Goal: Task Accomplishment & Management: Use online tool/utility

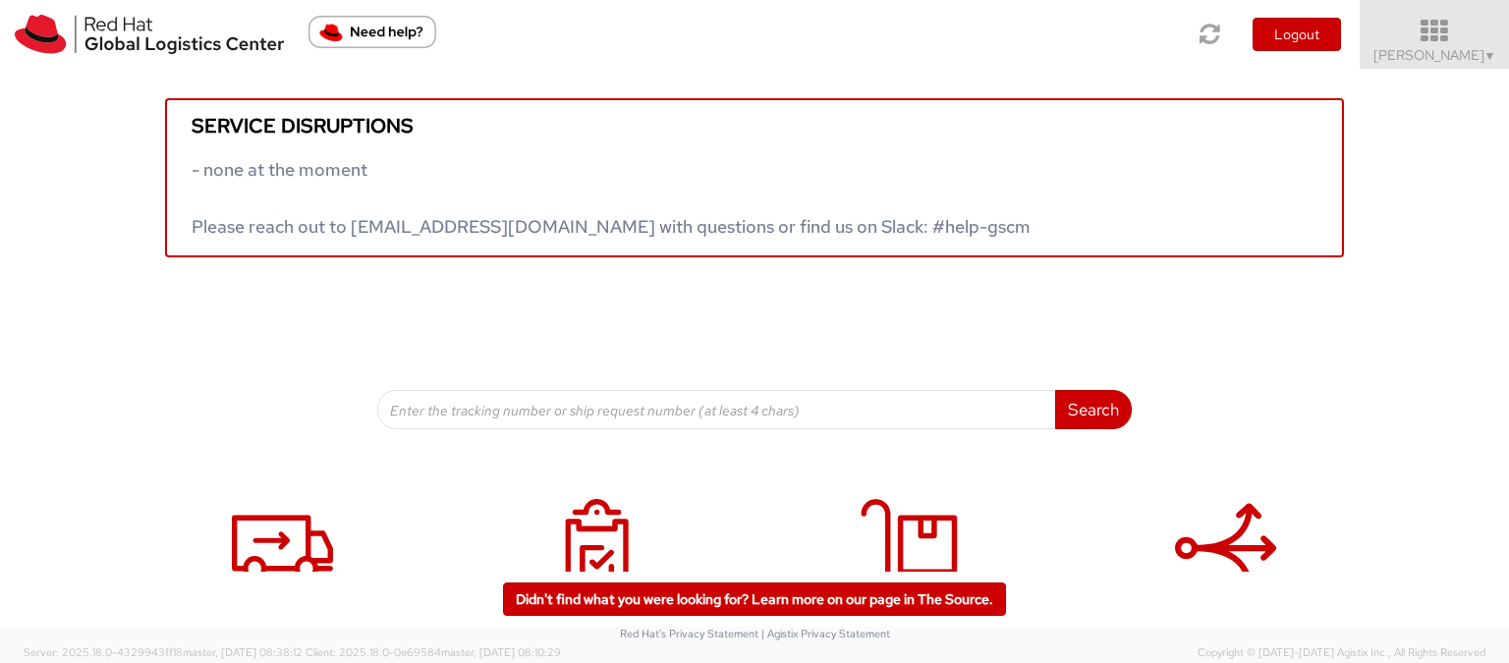
click at [1464, 48] on span "Elena Ferri ▼" at bounding box center [1435, 55] width 123 height 18
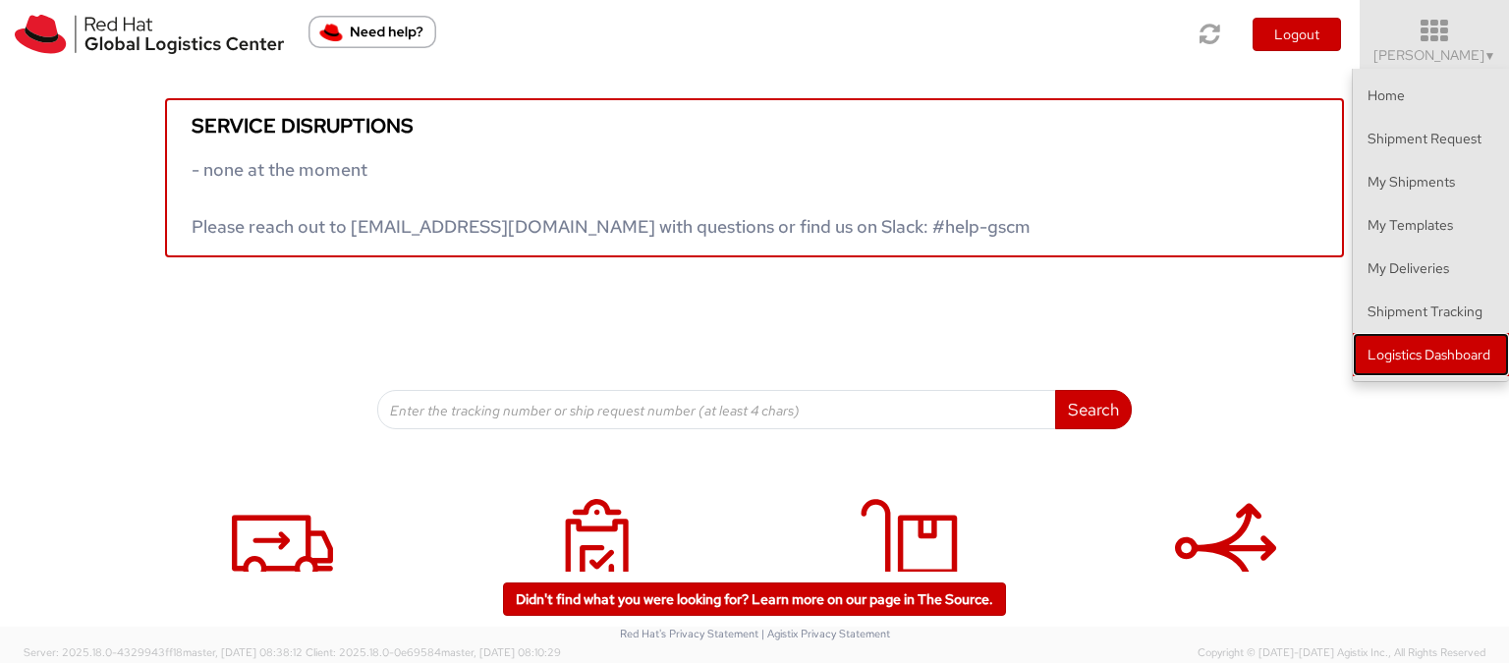
click at [1476, 350] on link "Logistics Dashboard" at bounding box center [1431, 354] width 156 height 43
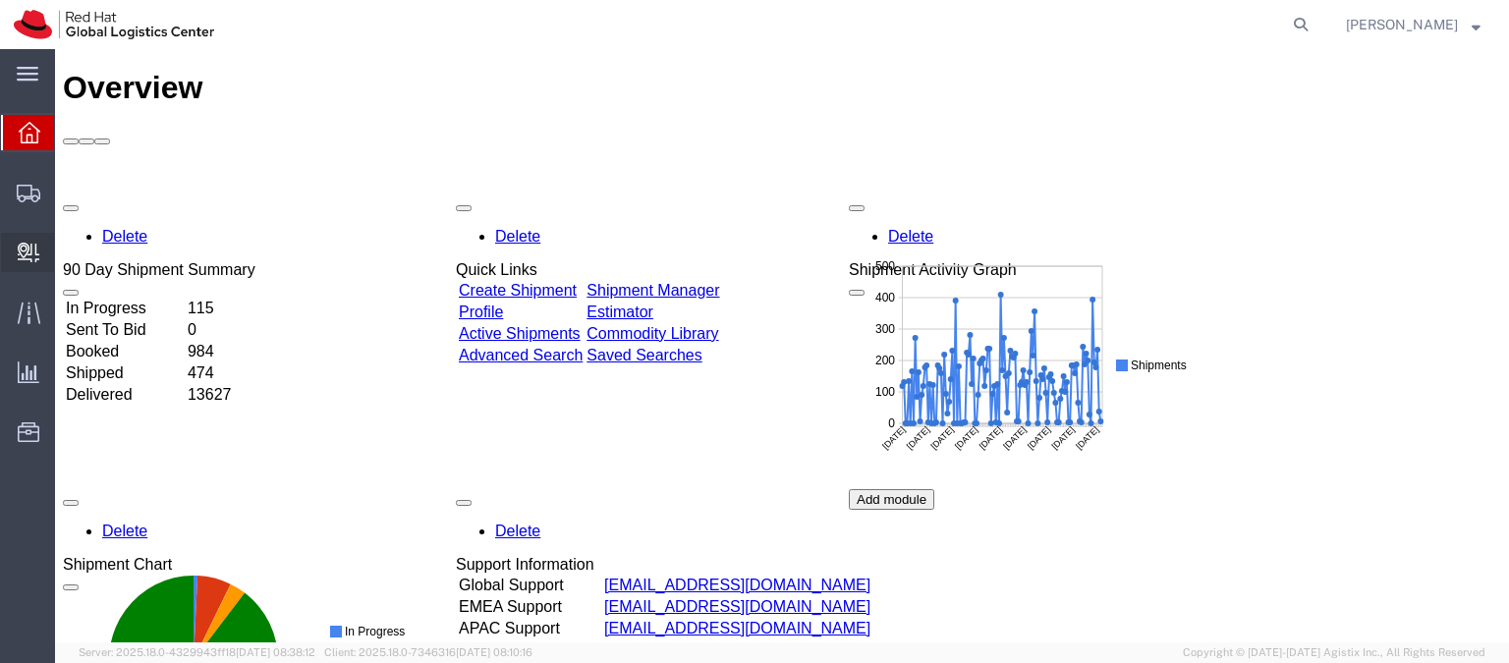
click at [0, 0] on span "Create Delivery" at bounding box center [0, 0] width 0 height 0
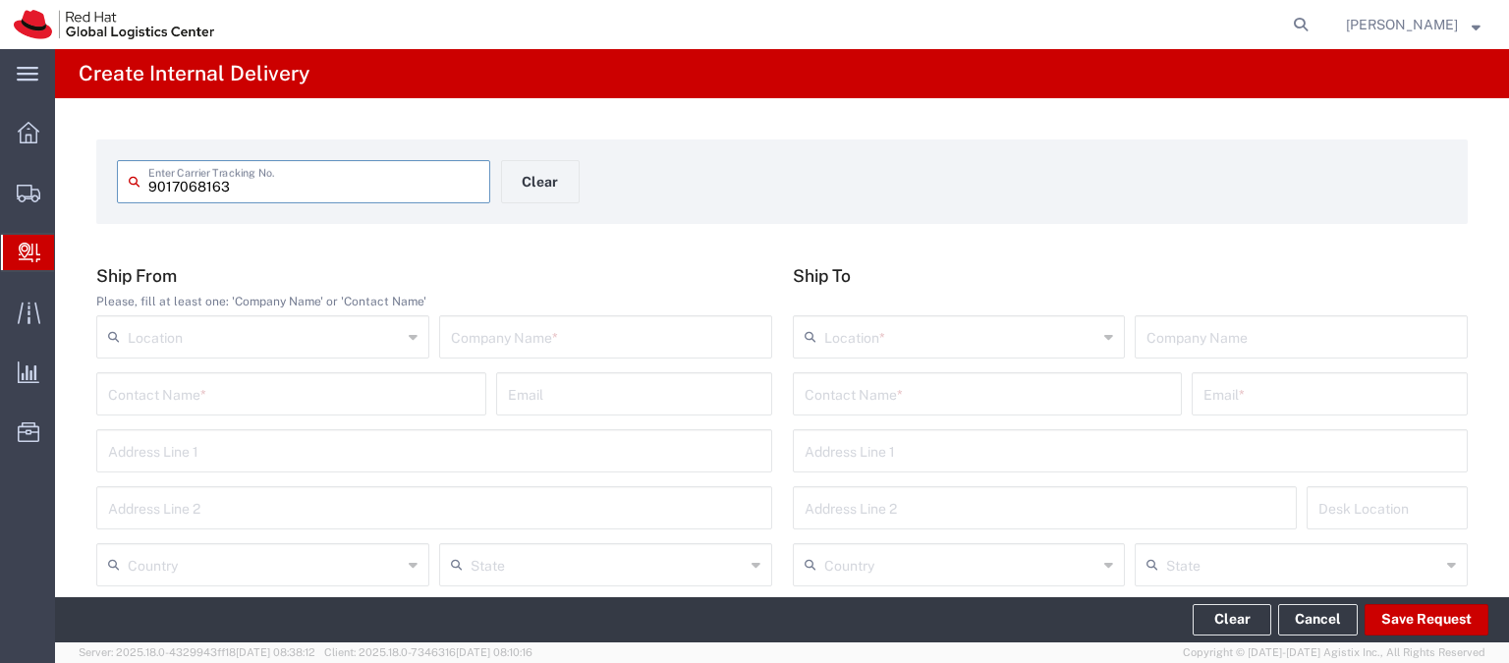
type input "9017068163"
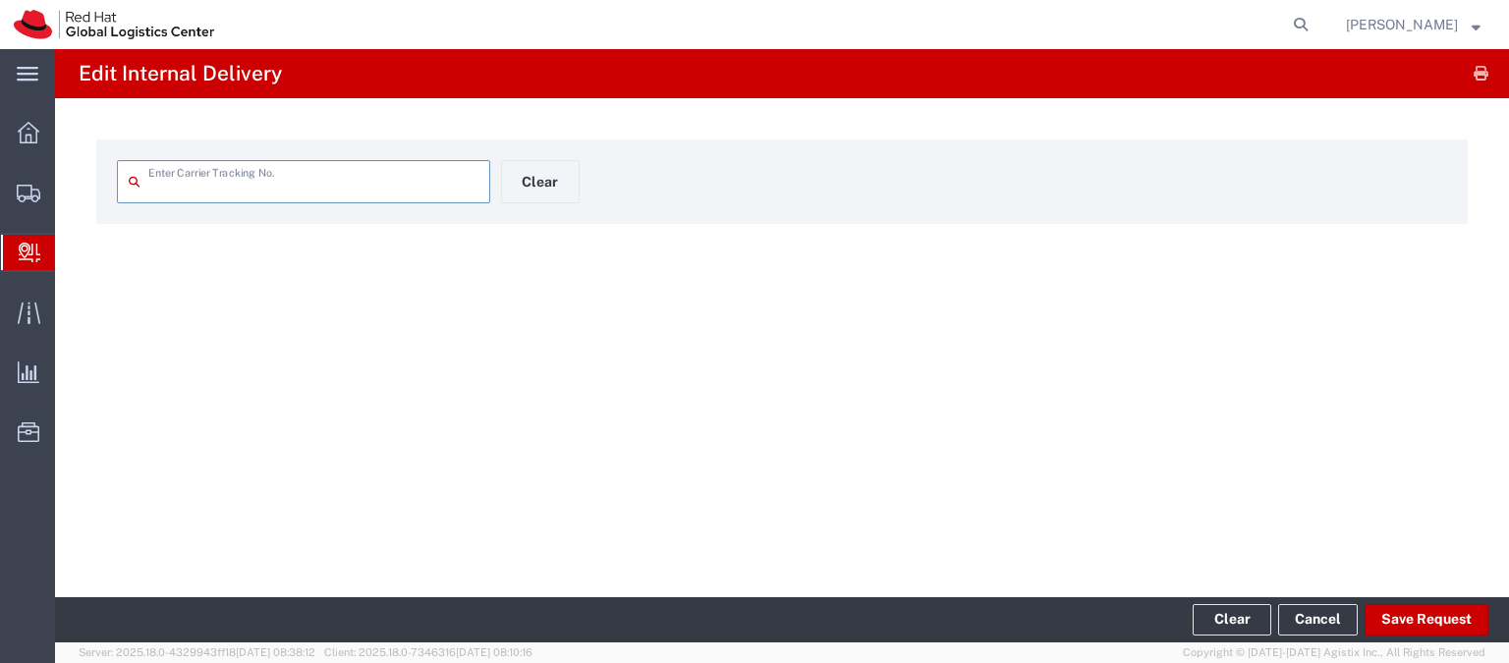
type input "9017068163"
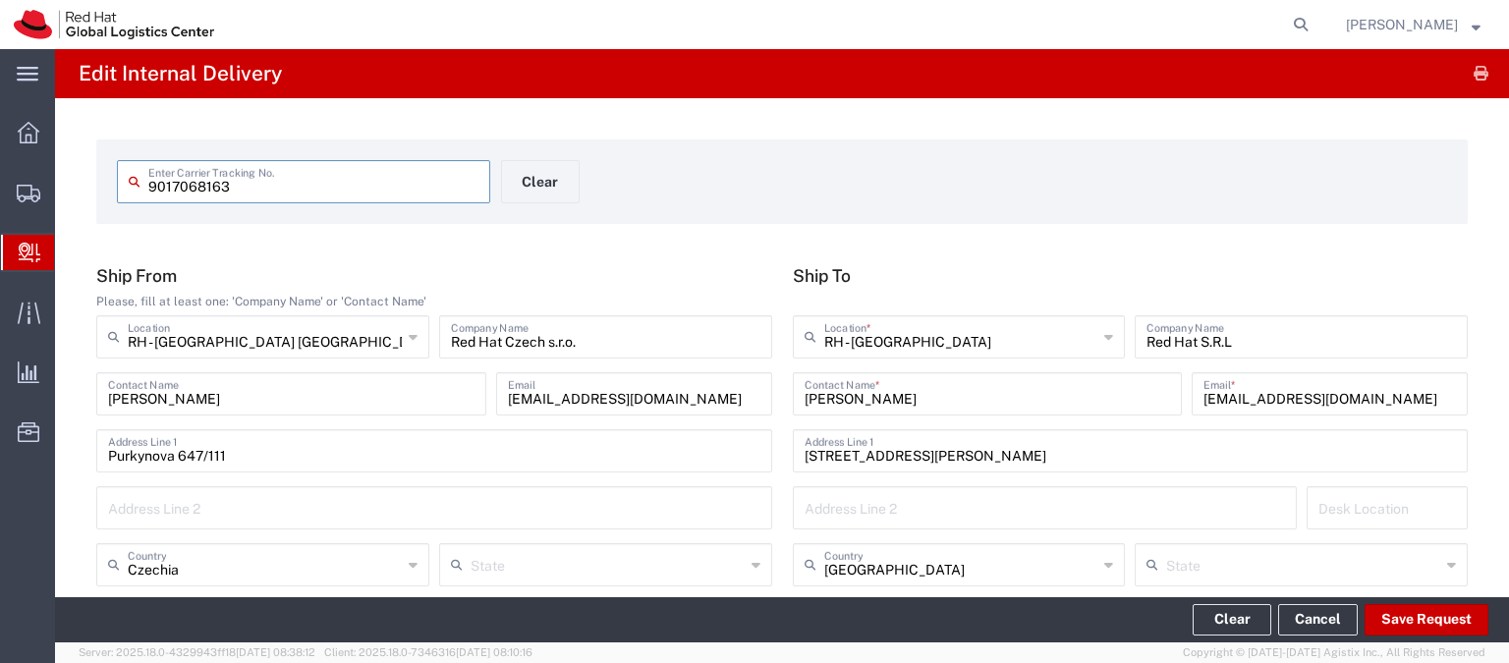
type input "Economy Select"
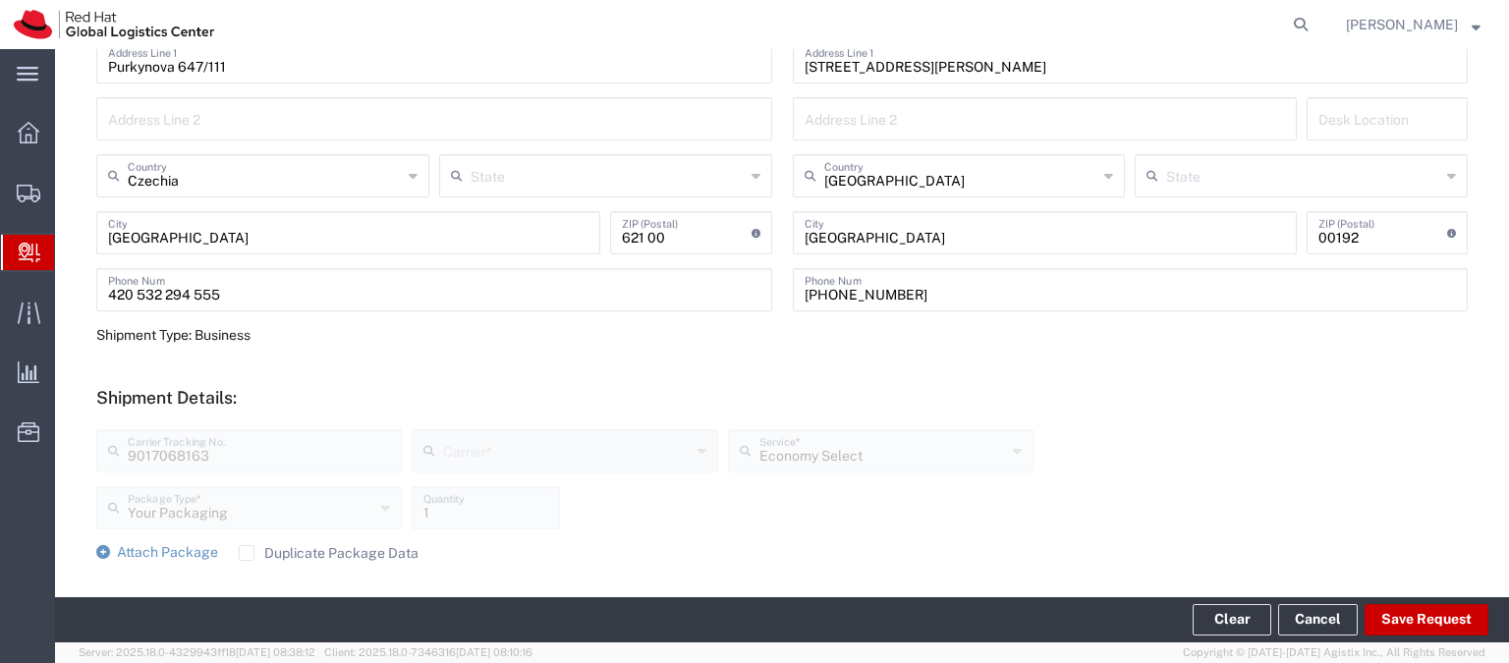
scroll to position [531, 0]
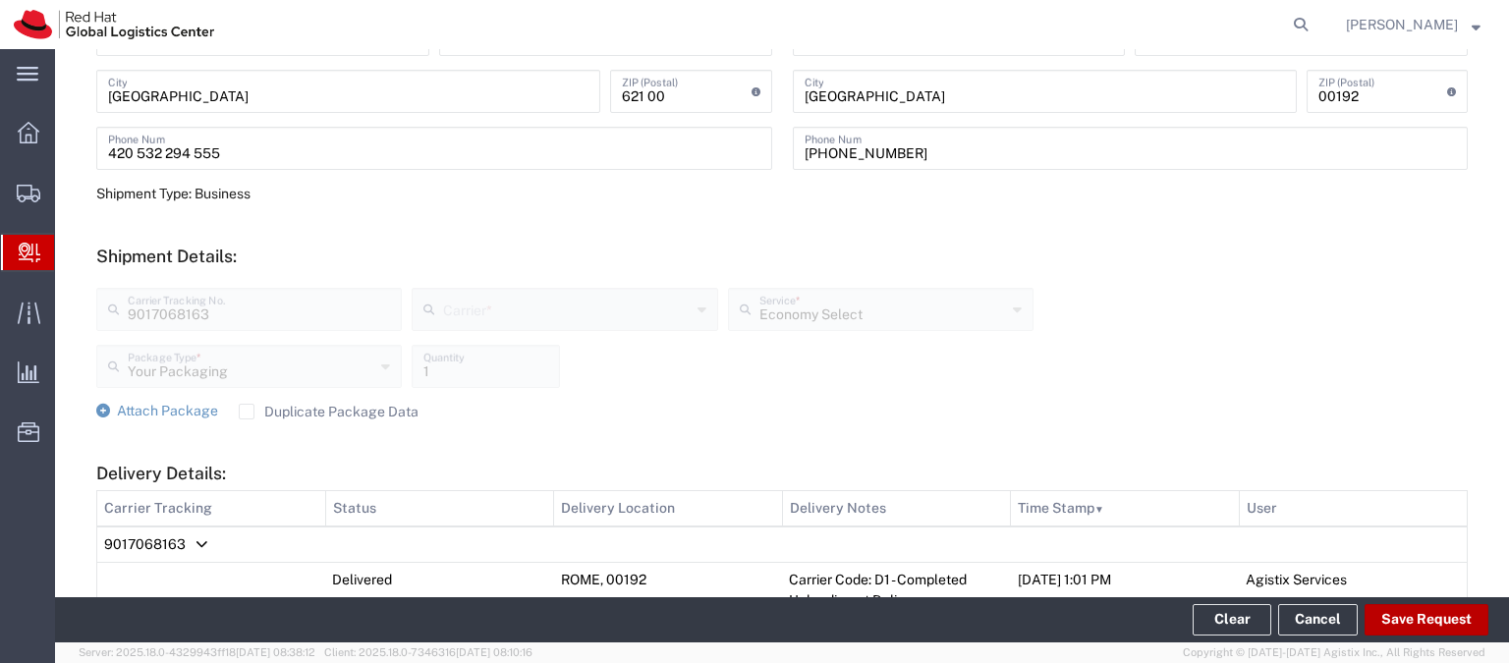
click at [1390, 619] on button "Save Request" at bounding box center [1427, 619] width 124 height 31
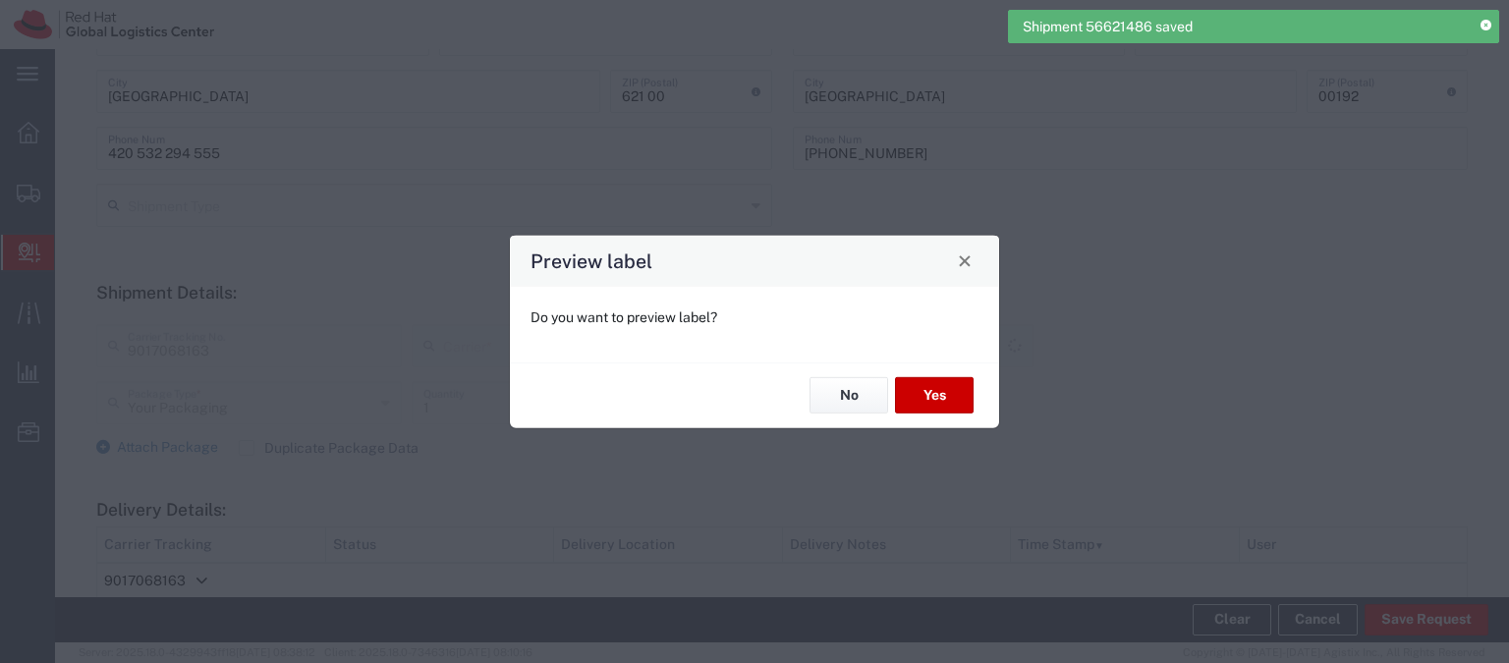
type input "Economy Select"
click at [833, 398] on button "No" at bounding box center [849, 395] width 79 height 36
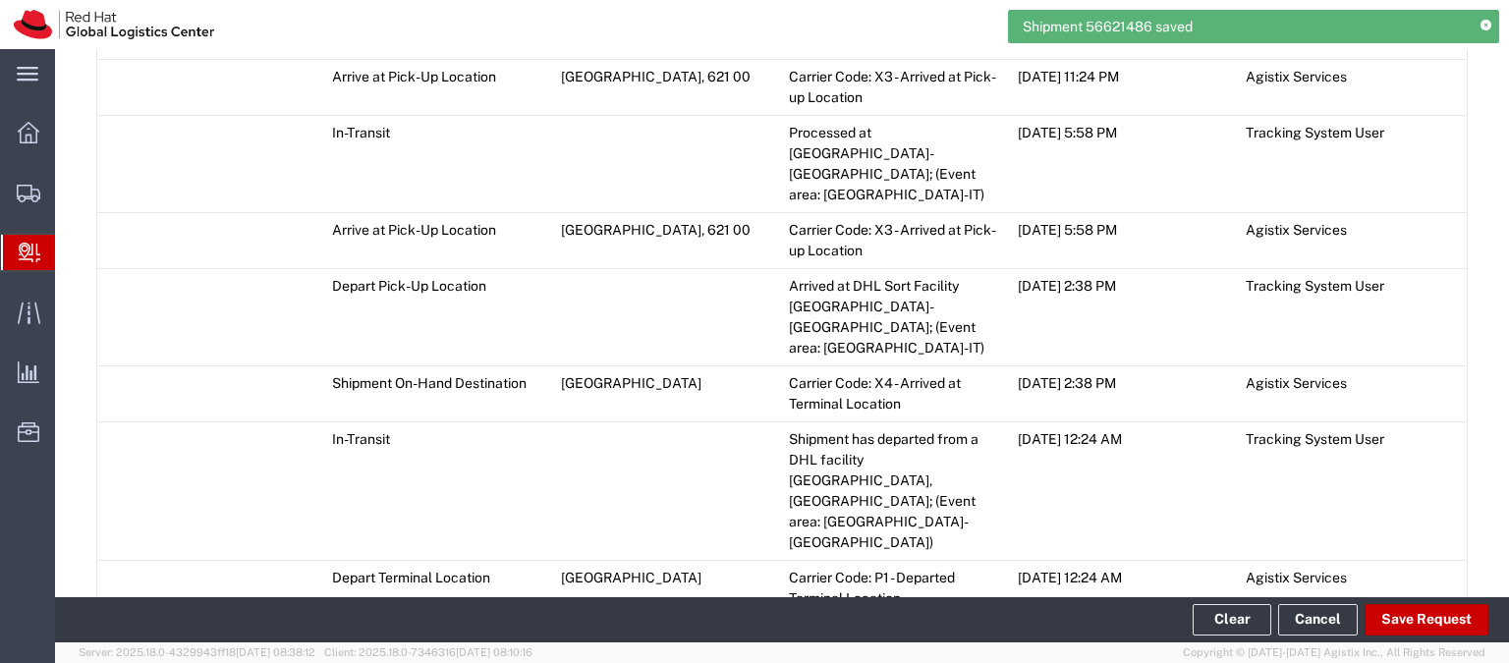
scroll to position [2572, 0]
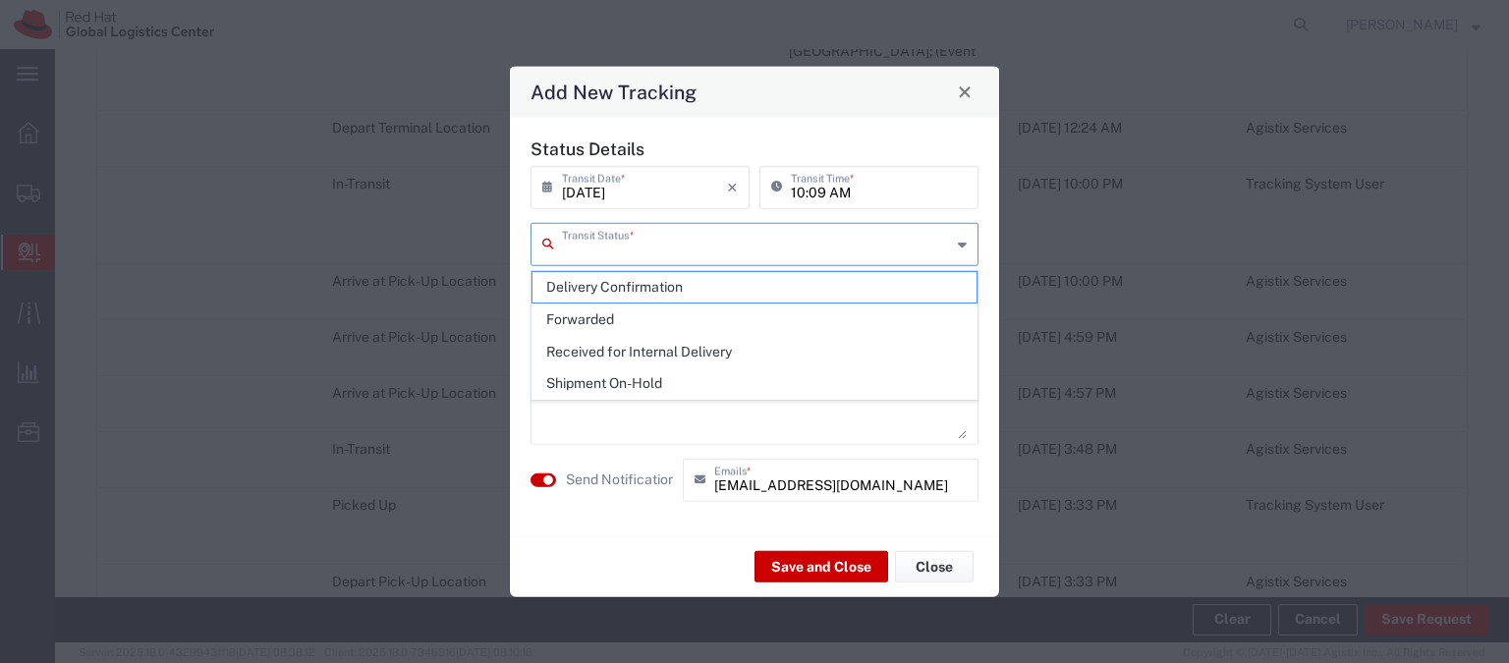
click at [655, 243] on input "text" at bounding box center [756, 242] width 389 height 34
click at [663, 374] on span "Shipment On-Hold" at bounding box center [755, 383] width 444 height 30
type input "Shipment On-Hold"
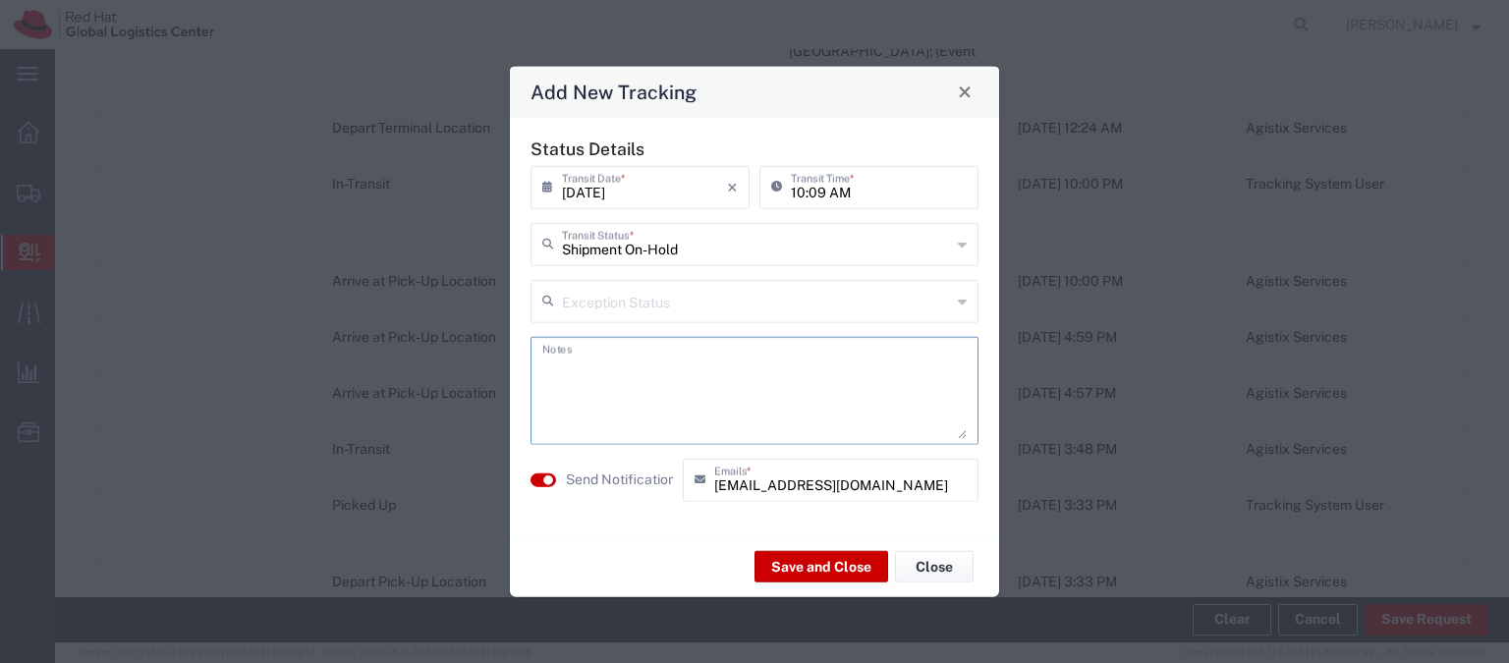
click at [663, 374] on textarea at bounding box center [754, 390] width 424 height 96
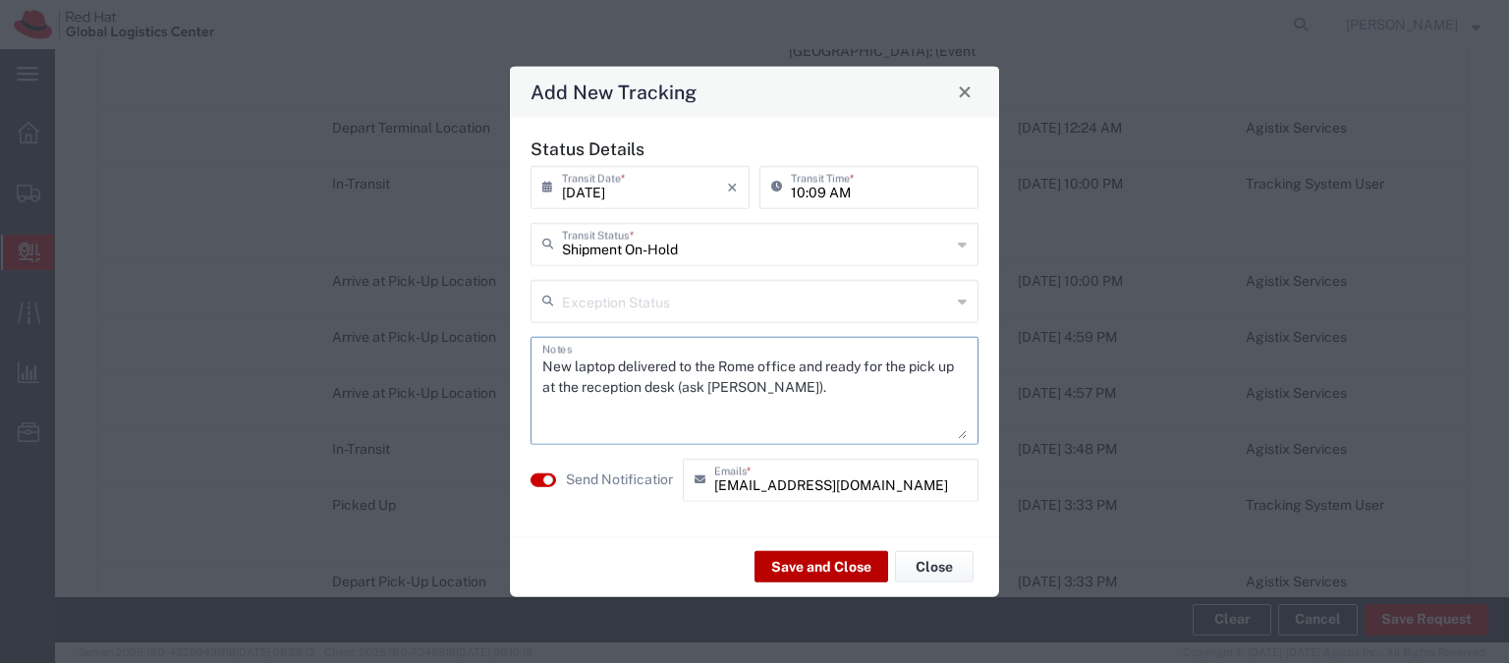
type textarea "New laptop delivered to the Rome office and ready for the pick up at the recept…"
click at [792, 559] on button "Save and Close" at bounding box center [822, 566] width 134 height 31
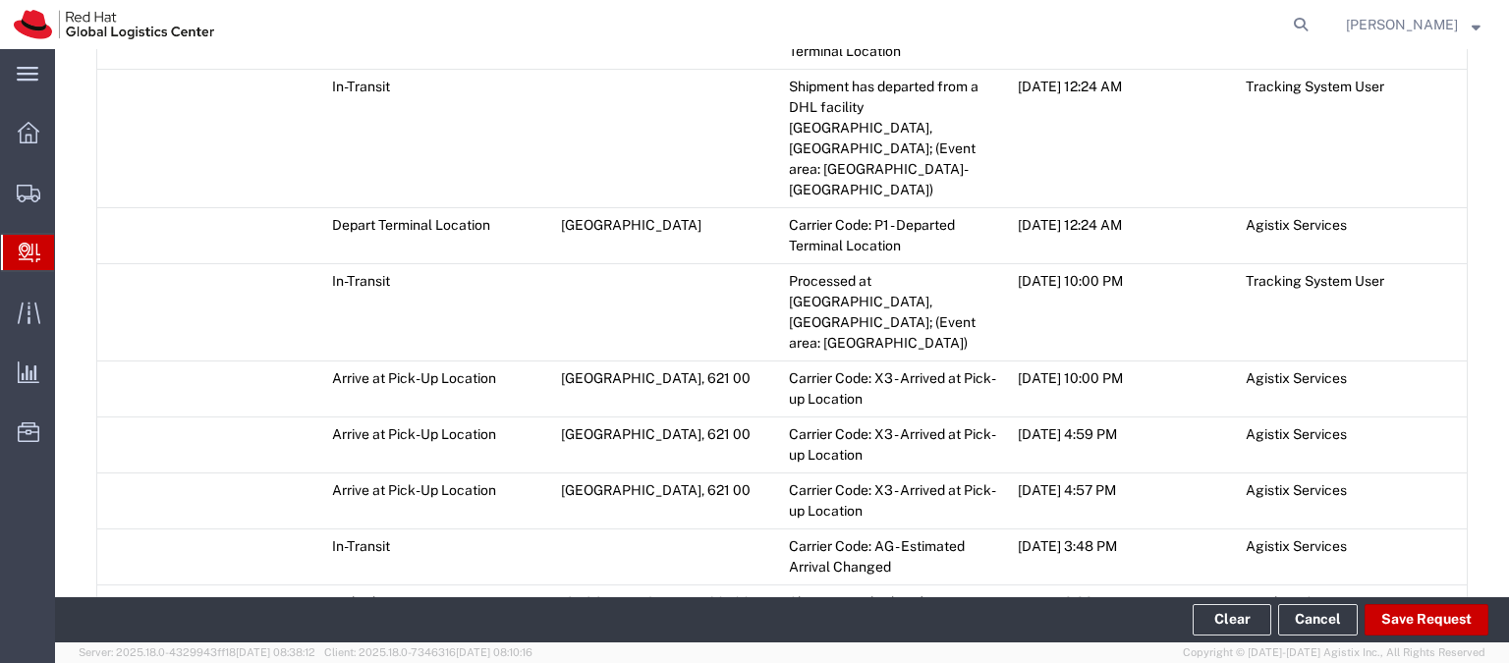
scroll to position [2670, 0]
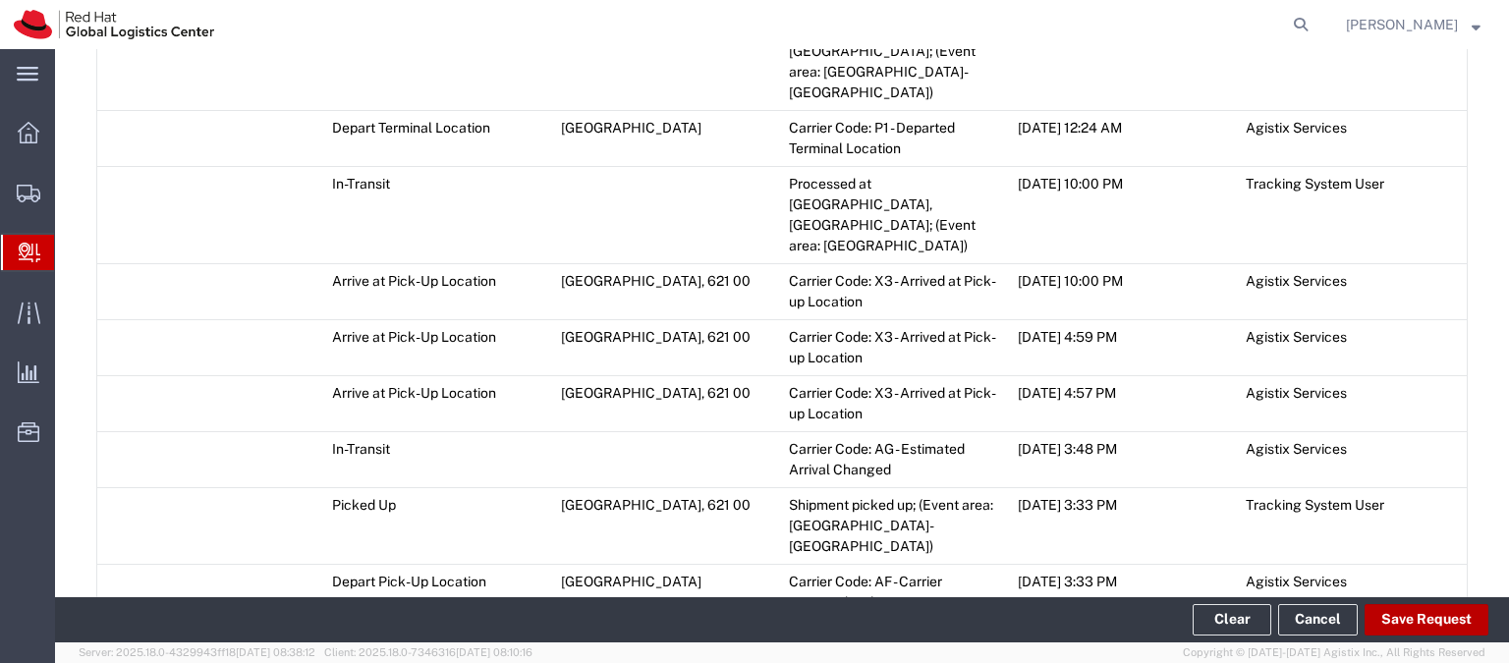
click at [1449, 620] on button "Save Request" at bounding box center [1427, 619] width 124 height 31
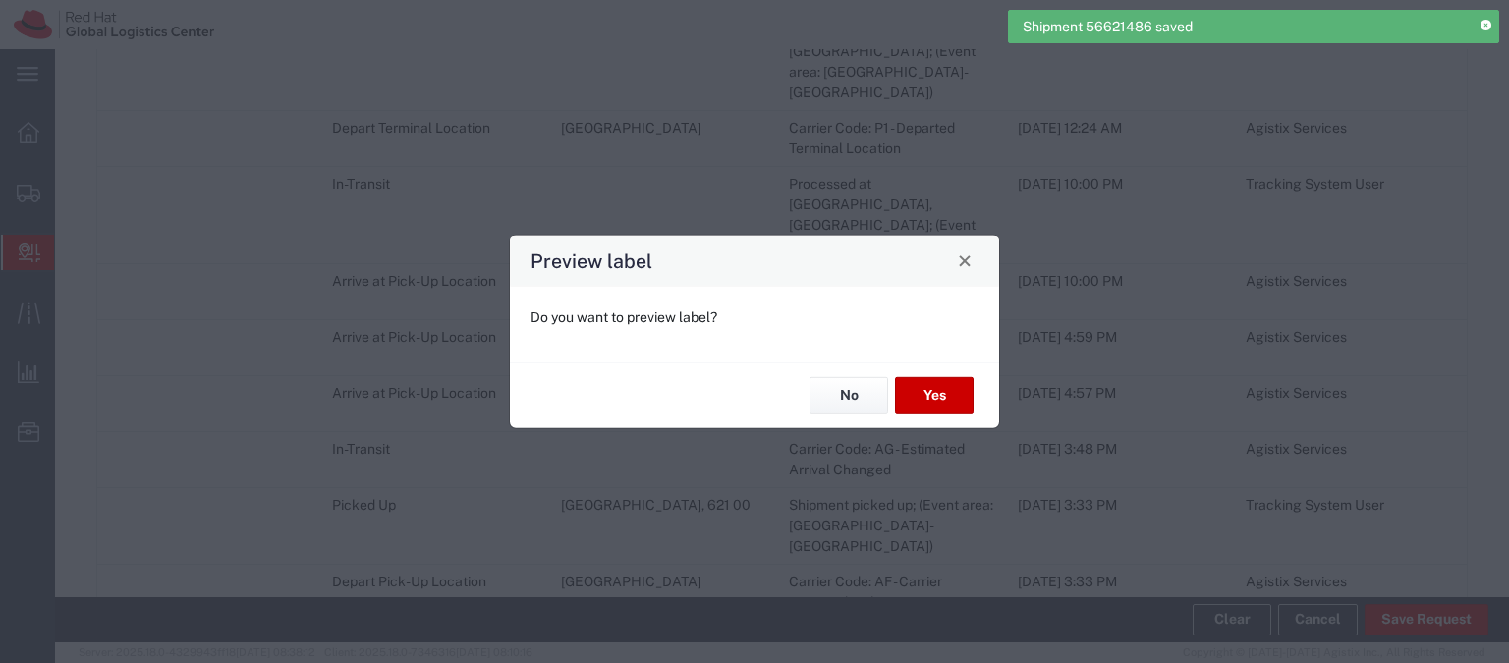
type input "Economy Select"
click at [858, 392] on button "No" at bounding box center [849, 395] width 79 height 36
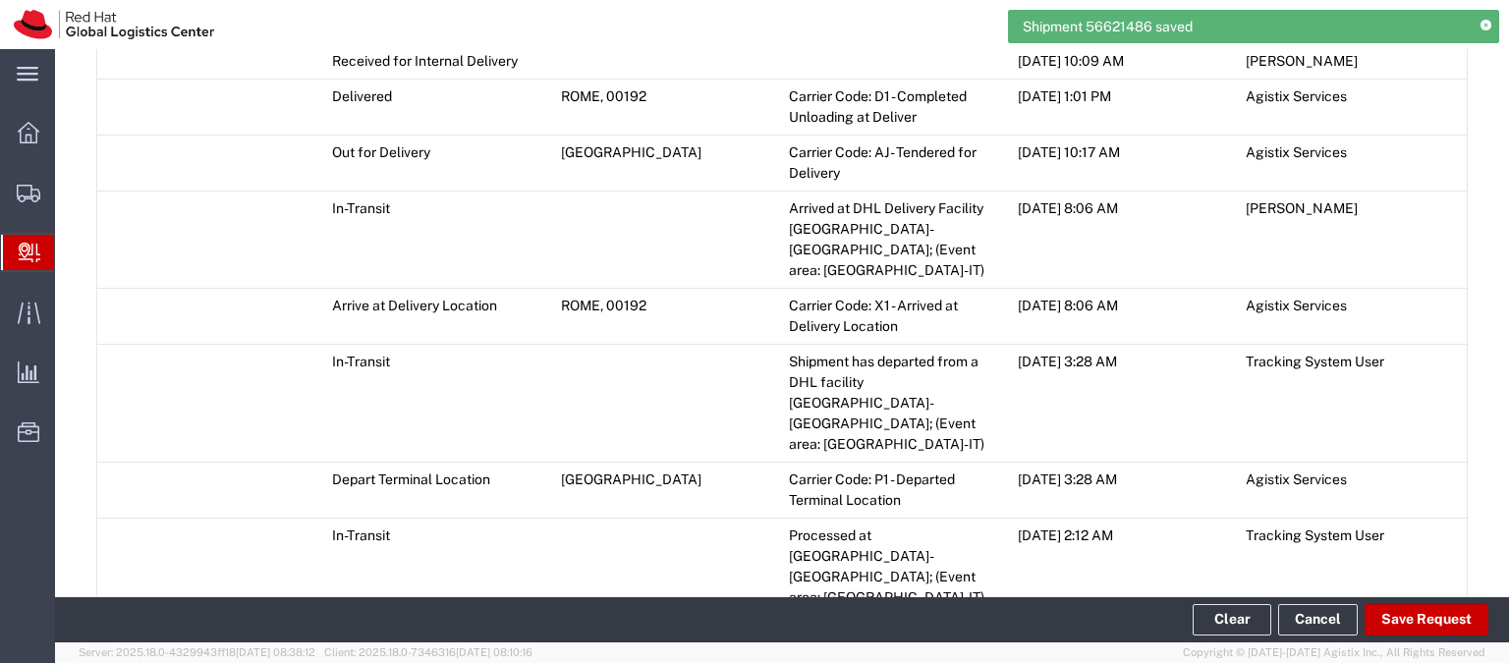
scroll to position [901, 0]
